Goal: Information Seeking & Learning: Learn about a topic

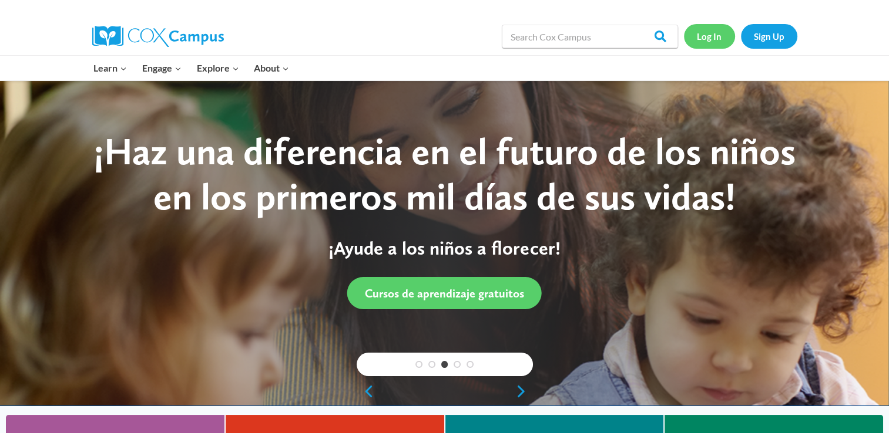
click at [708, 41] on link "Log In" at bounding box center [709, 36] width 51 height 24
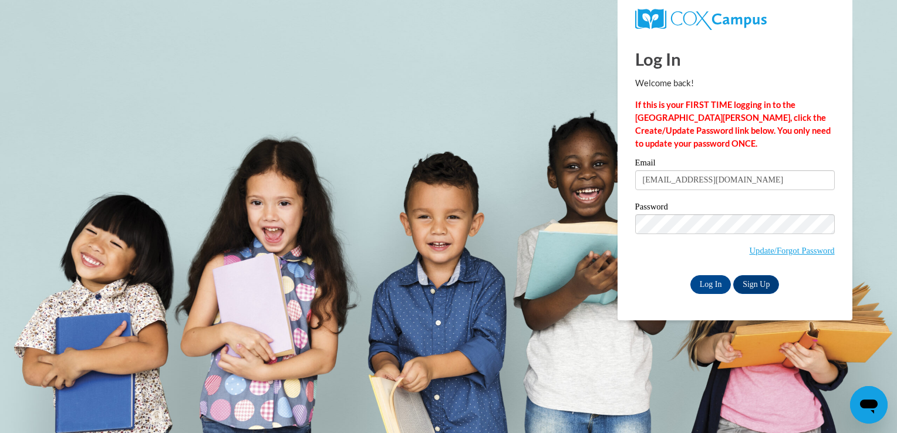
click at [687, 181] on input "glennysescoto06@msn.com" at bounding box center [735, 180] width 200 height 20
click at [749, 180] on input "glennysescoto06@msn.com" at bounding box center [735, 180] width 200 height 20
type input "g"
type input "aquino132@msn.com"
click at [717, 288] on input "Log In" at bounding box center [711, 284] width 41 height 19
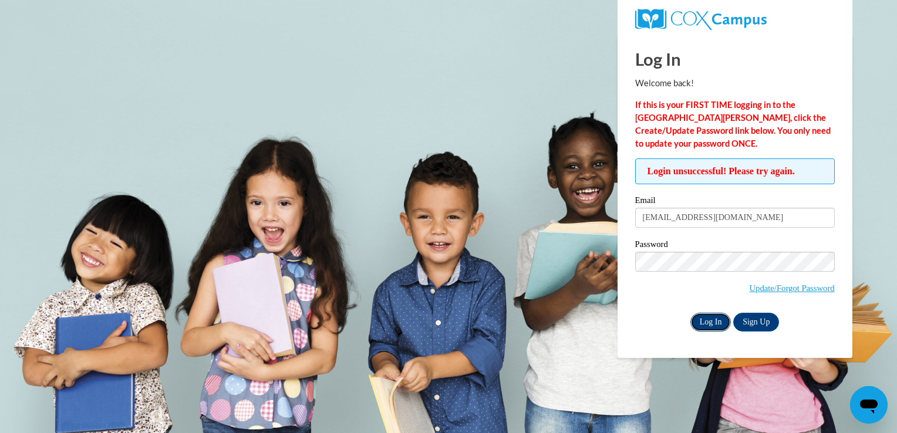
click at [712, 325] on input "Log In" at bounding box center [711, 322] width 41 height 19
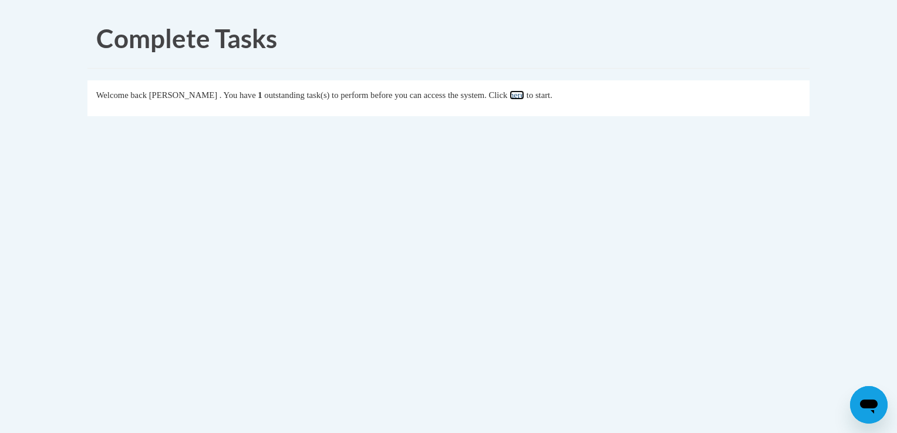
click at [524, 97] on link "here" at bounding box center [517, 94] width 15 height 9
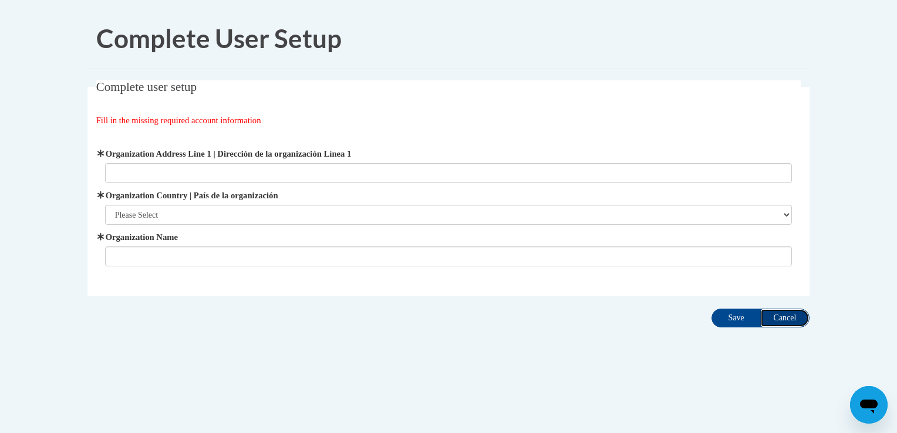
click at [788, 321] on input "Cancel" at bounding box center [785, 318] width 49 height 19
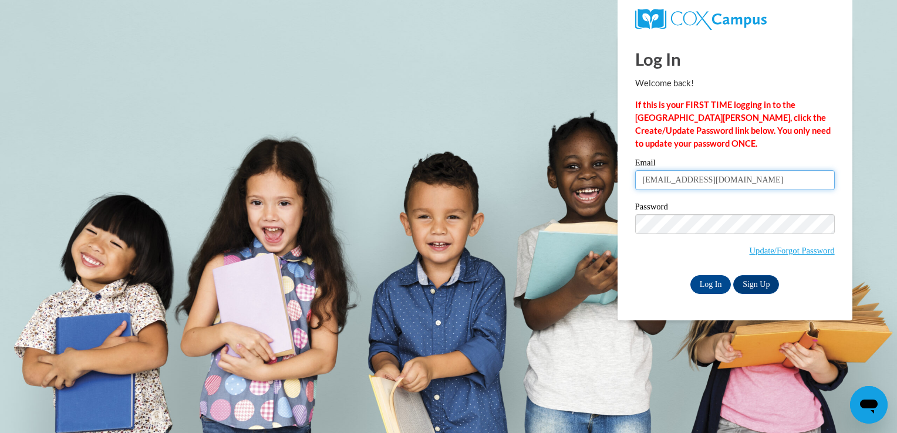
click at [752, 179] on input "glennysescoto06@msn.com" at bounding box center [735, 180] width 200 height 20
type input "g"
type input "aquino132@msn.com"
click at [704, 285] on input "Log In" at bounding box center [711, 284] width 41 height 19
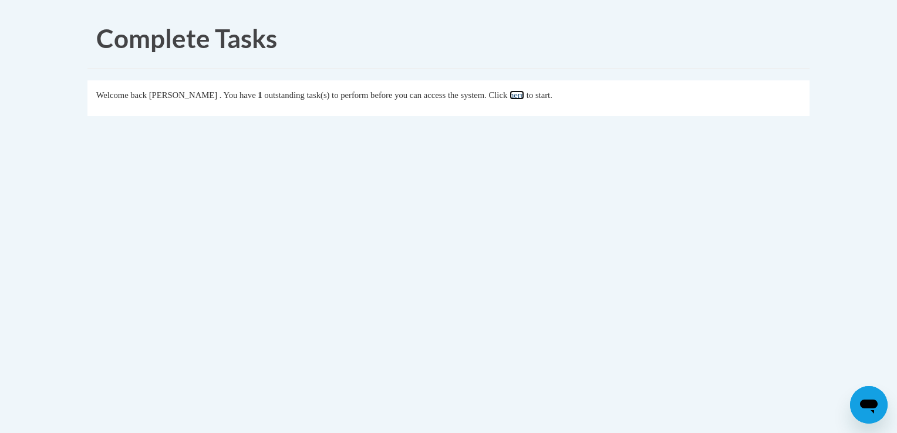
click at [524, 92] on link "here" at bounding box center [517, 94] width 15 height 9
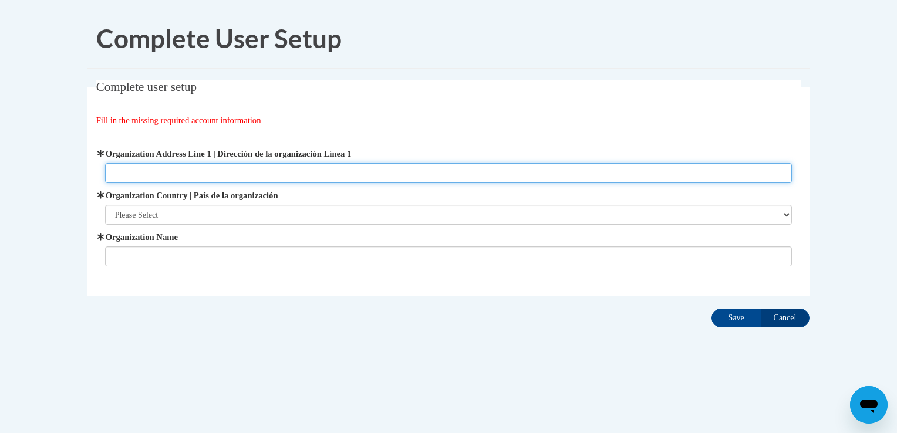
click at [159, 167] on input "Organization Address Line 1 | Dirección de la organización Línea 1" at bounding box center [449, 173] width 688 height 20
type input "8510 Woodhurst Dr"
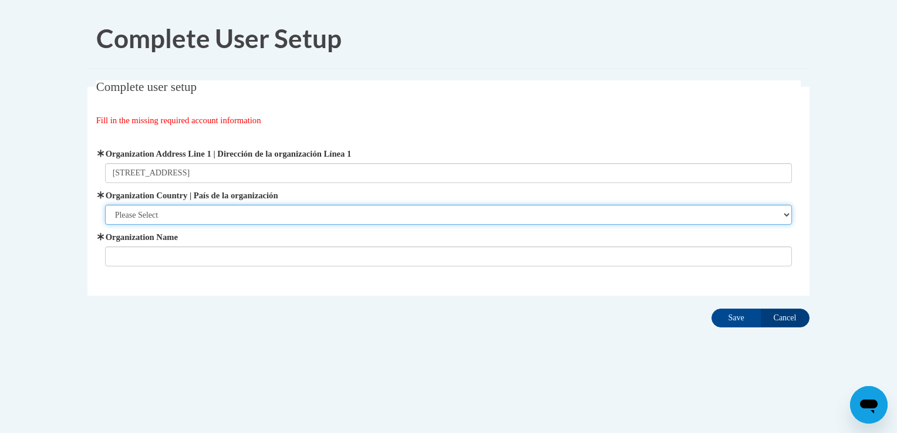
type input "A PLACE LIKE MY HOME LLC"
click at [171, 214] on select "Please Select United States | Estados Unidos Outside of the United States | Fue…" at bounding box center [449, 215] width 688 height 20
select select "ad49bcad-a171-4b2e-b99c-48b446064914"
click at [105, 205] on select "Please Select United States | Estados Unidos Outside of the United States | Fue…" at bounding box center [449, 215] width 688 height 20
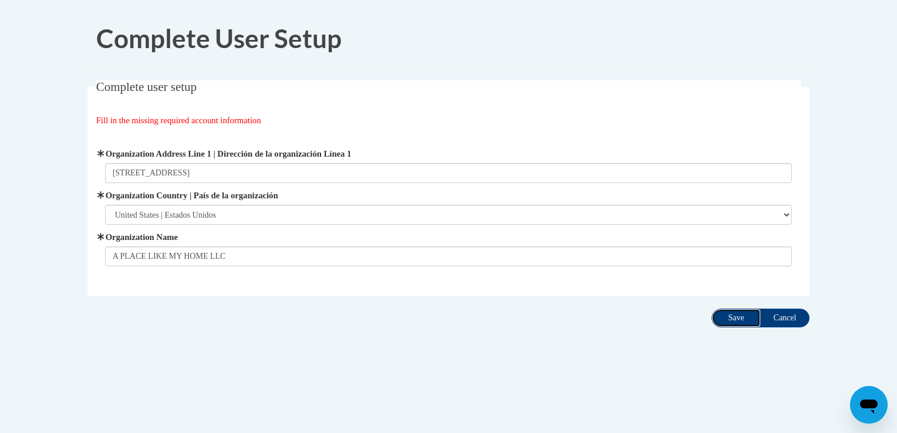
click at [745, 313] on input "Save" at bounding box center [736, 318] width 49 height 19
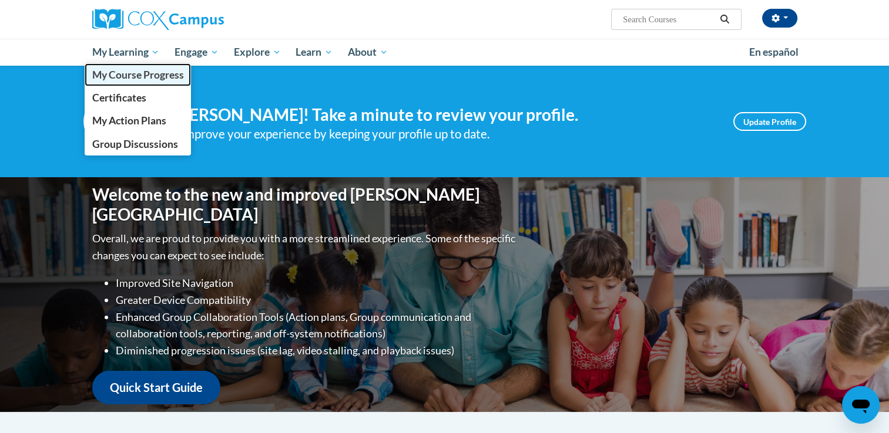
click at [130, 78] on span "My Course Progress" at bounding box center [138, 75] width 92 height 12
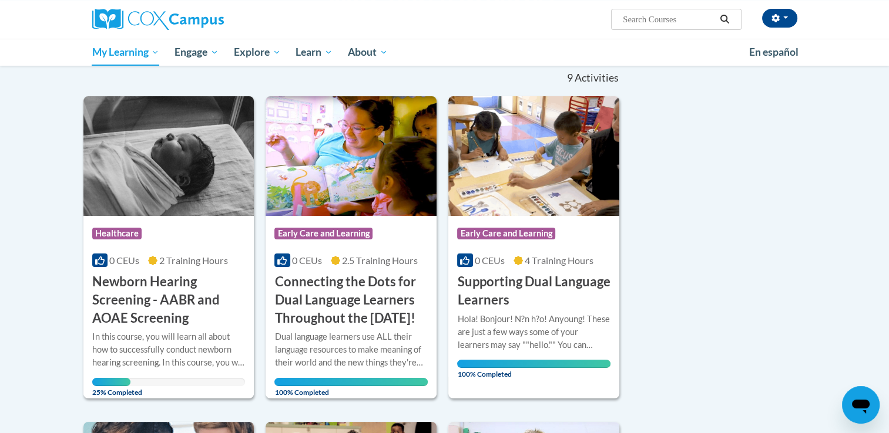
scroll to position [141, 0]
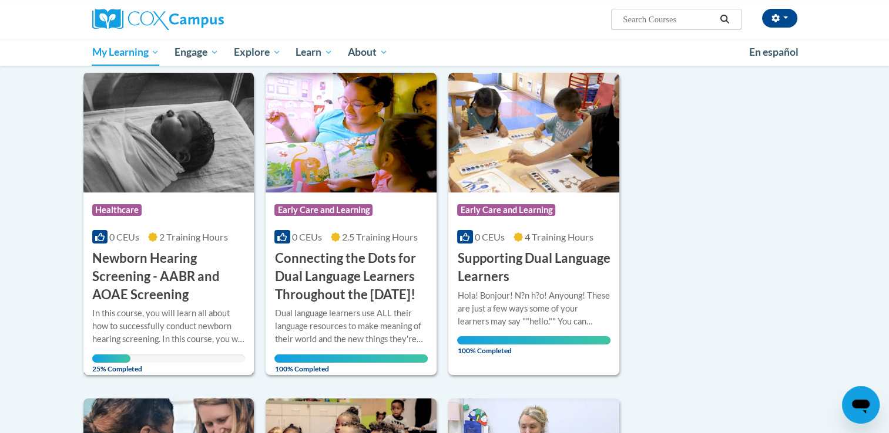
click at [130, 355] on div "25% Completed" at bounding box center [168, 359] width 153 height 8
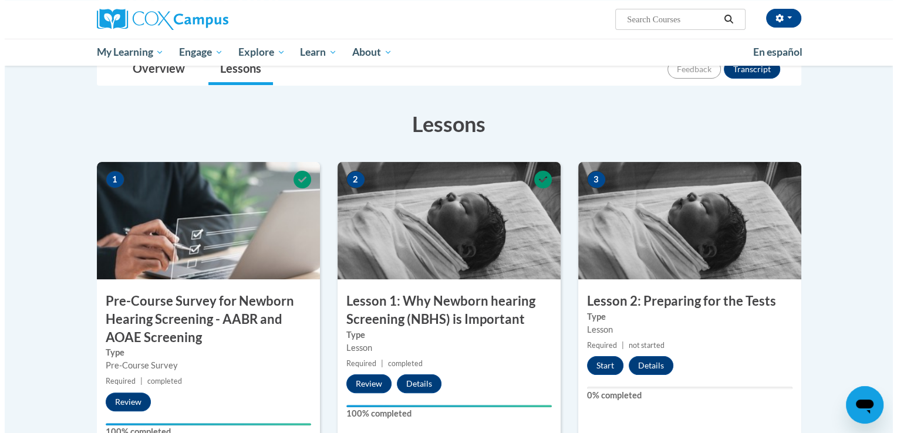
scroll to position [196, 0]
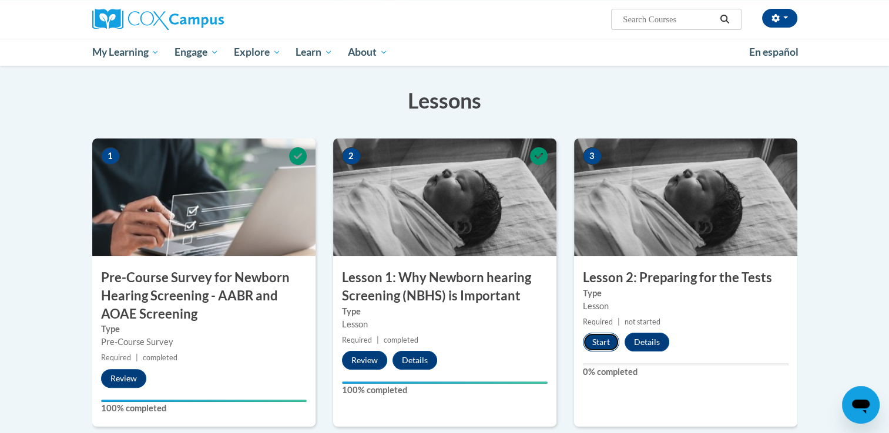
click at [604, 337] on button "Start" at bounding box center [601, 342] width 36 height 19
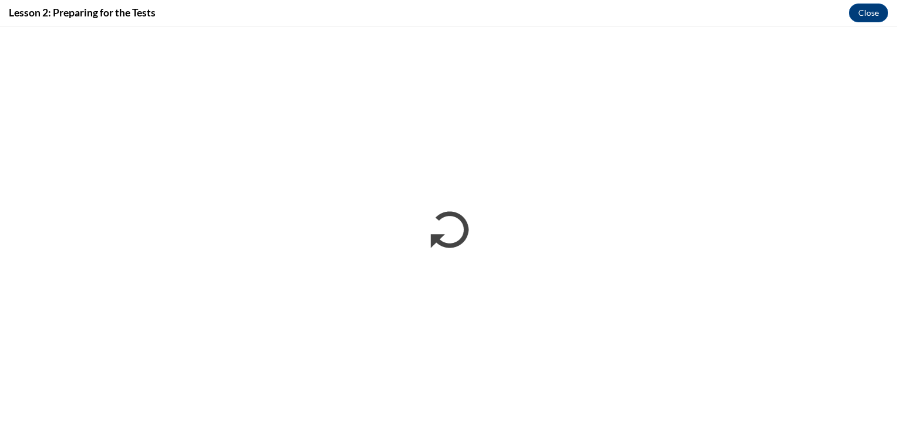
scroll to position [0, 0]
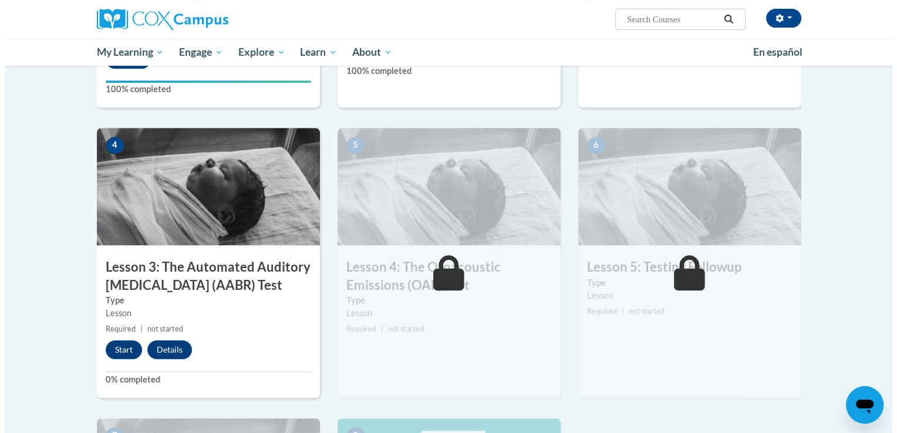
scroll to position [538, 0]
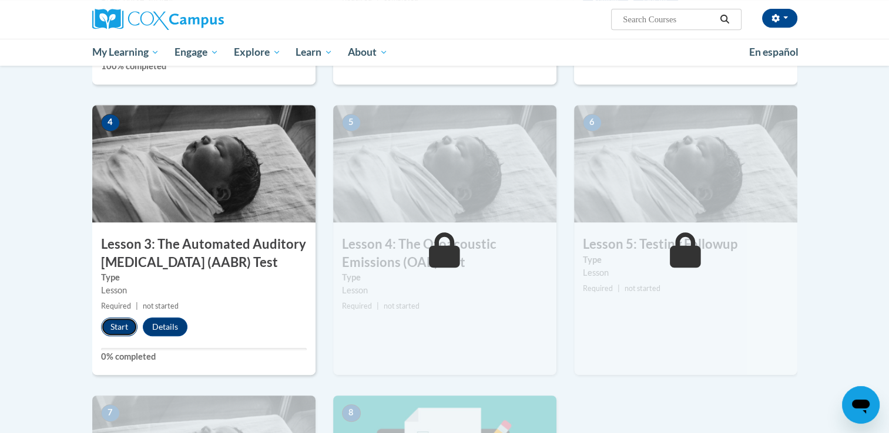
click at [120, 330] on button "Start" at bounding box center [119, 327] width 36 height 19
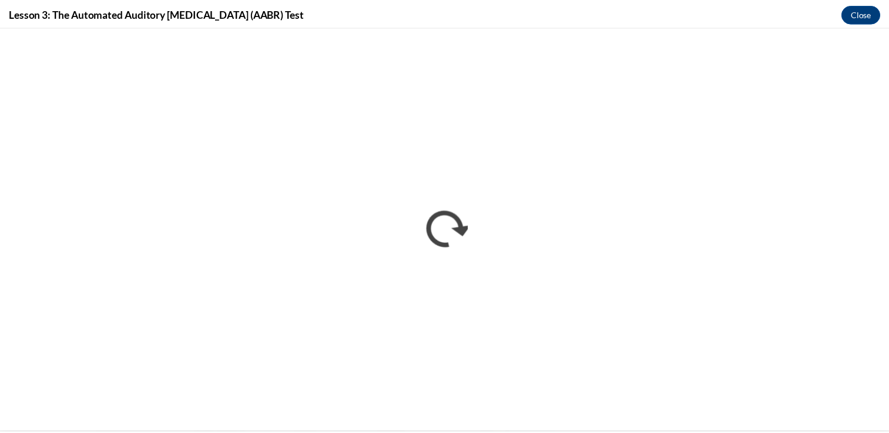
scroll to position [0, 0]
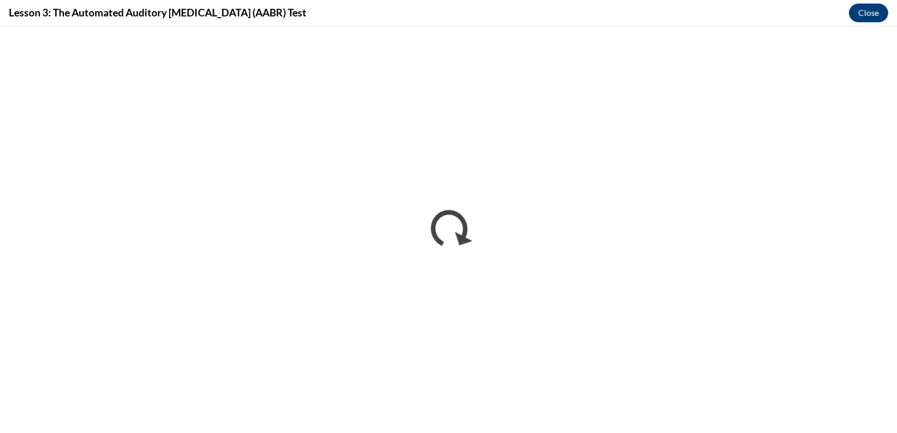
click at [805, 11] on div "Lesson 3: The Automated Auditory Brainstem (AABR) Test Close" at bounding box center [448, 13] width 897 height 26
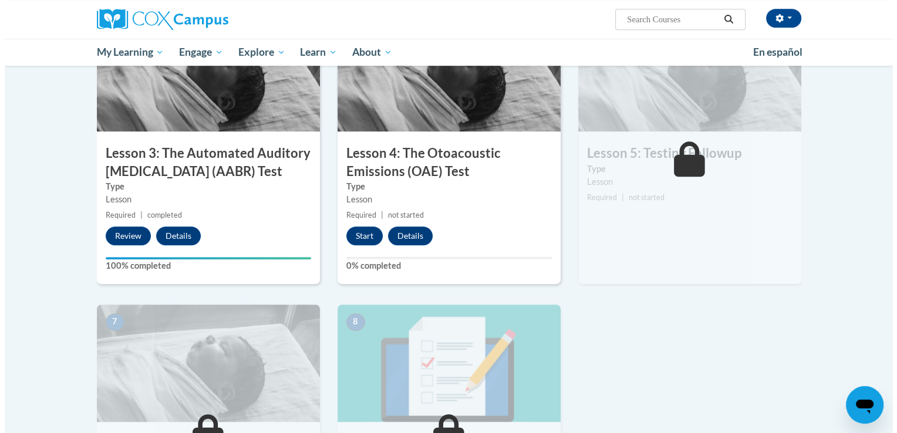
scroll to position [621, 0]
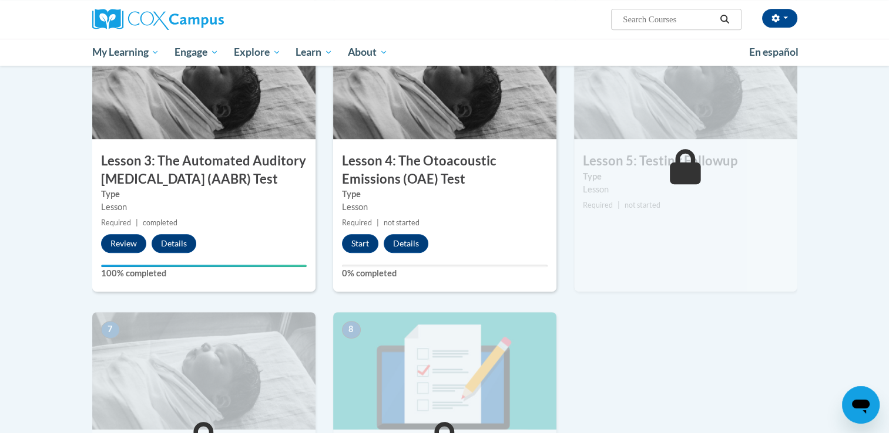
click at [713, 189] on div "Lesson" at bounding box center [686, 189] width 206 height 13
click at [359, 248] on button "Start" at bounding box center [360, 243] width 36 height 19
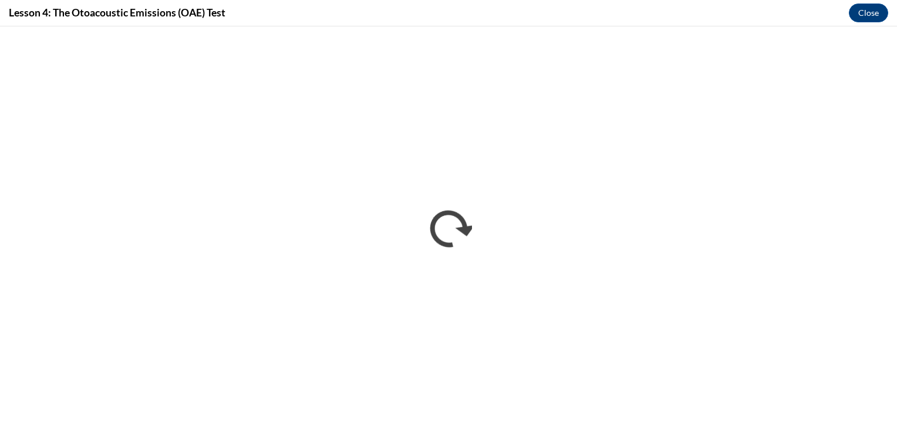
scroll to position [0, 0]
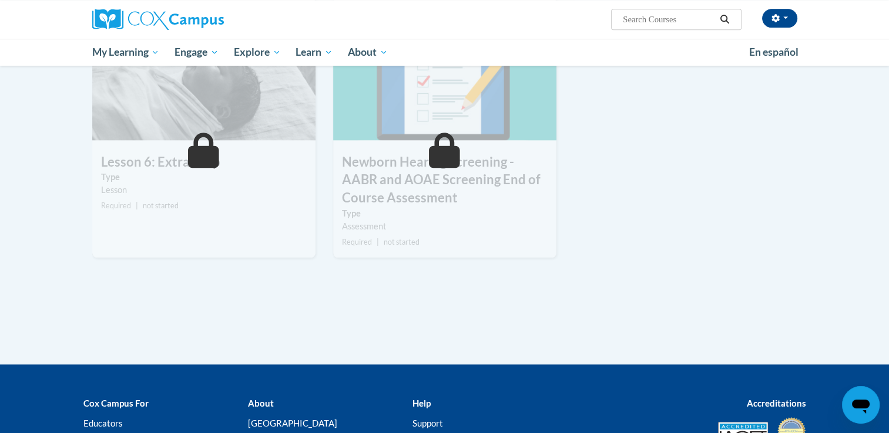
scroll to position [912, 0]
